Goal: Navigation & Orientation: Find specific page/section

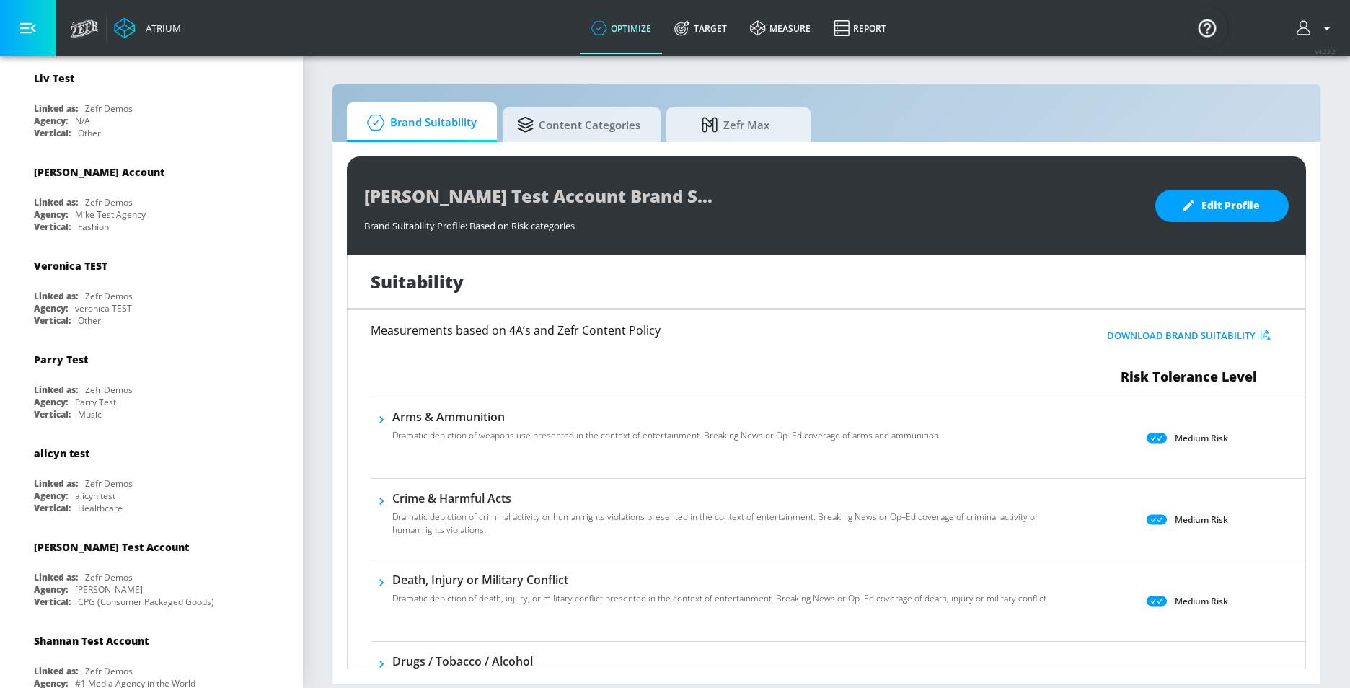
scroll to position [505, 0]
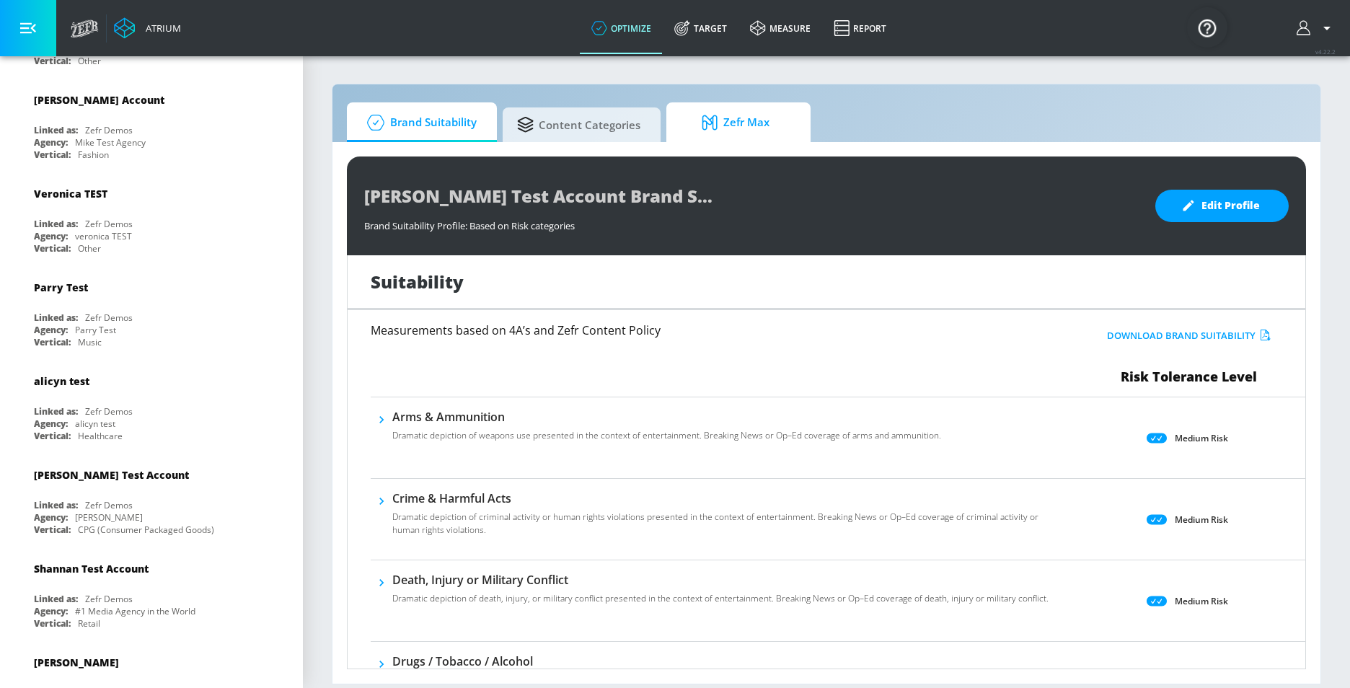
drag, startPoint x: 567, startPoint y: 137, endPoint x: 672, endPoint y: 137, distance: 104.5
click at [567, 137] on span "Content Categories" at bounding box center [578, 124] width 123 height 35
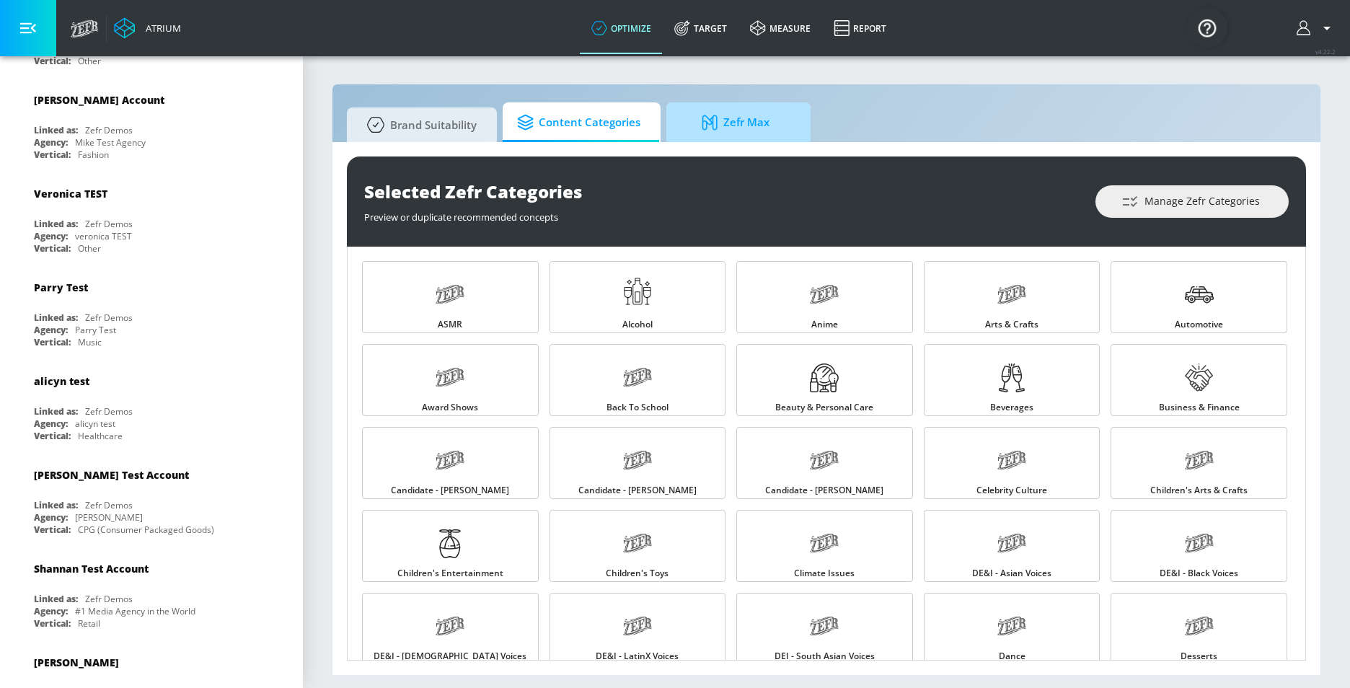
click at [735, 123] on span "Zefr Max" at bounding box center [736, 122] width 110 height 35
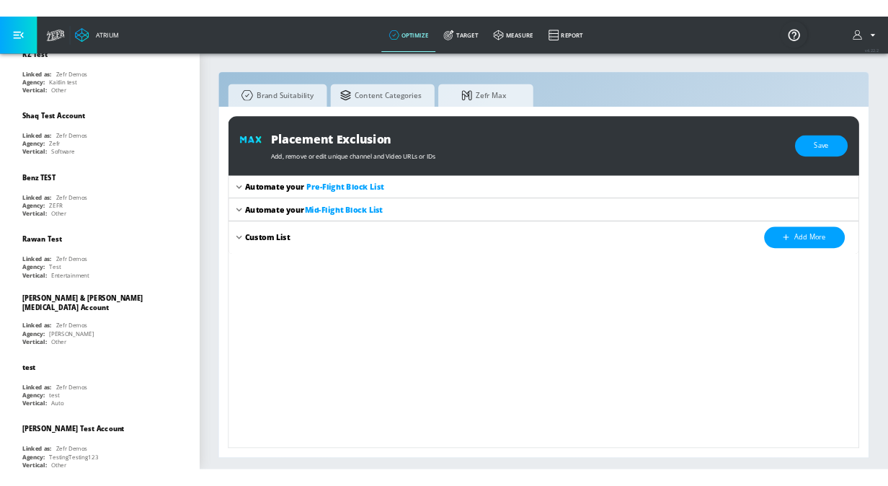
scroll to position [1298, 0]
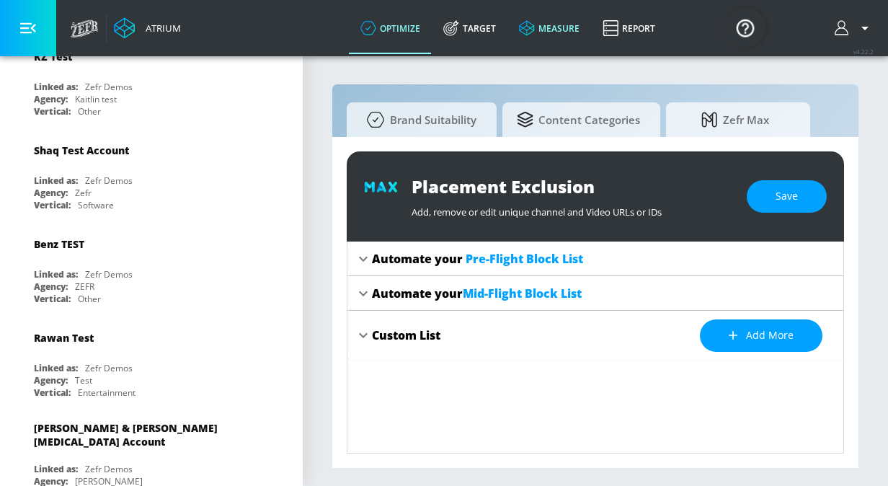
click at [538, 26] on link "measure" at bounding box center [550, 28] width 84 height 52
